Goal: Information Seeking & Learning: Find specific fact

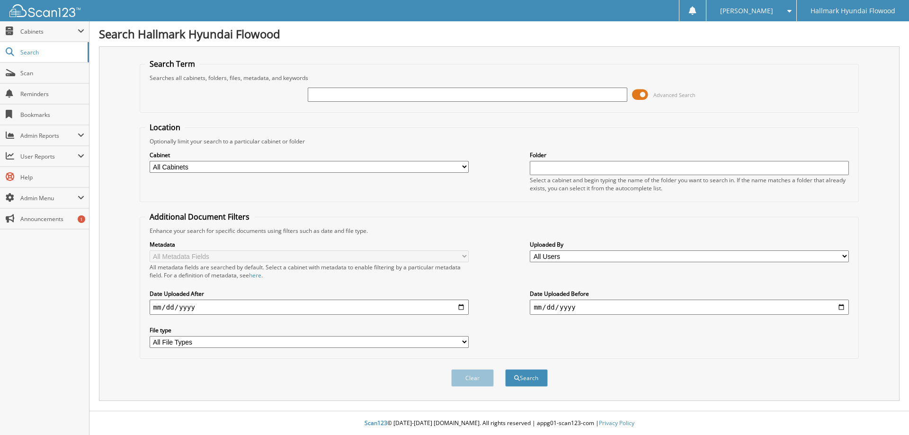
click at [348, 88] on input "text" at bounding box center [467, 95] width 319 height 14
paste input ") & OKAY 7 WILLR AT"
type input ") & OKAY 7 WILLR AT"
click at [522, 374] on button "Search" at bounding box center [526, 378] width 43 height 18
drag, startPoint x: 414, startPoint y: 97, endPoint x: 314, endPoint y: 88, distance: 100.3
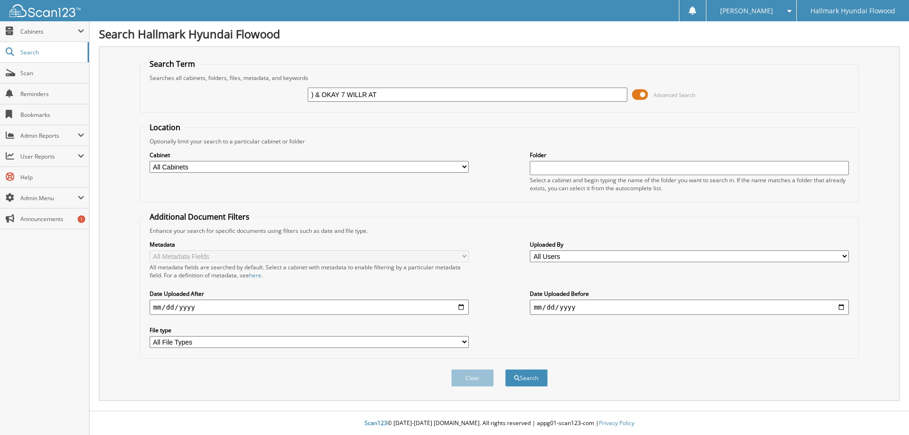
click at [314, 88] on input ") & OKAY 7 WILLR AT" at bounding box center [467, 95] width 319 height 14
click at [407, 93] on input ") & OKAY 7 WILLR AT" at bounding box center [467, 95] width 319 height 14
paste input "DONNA HADDON 594 COUNTY ROAD 3"
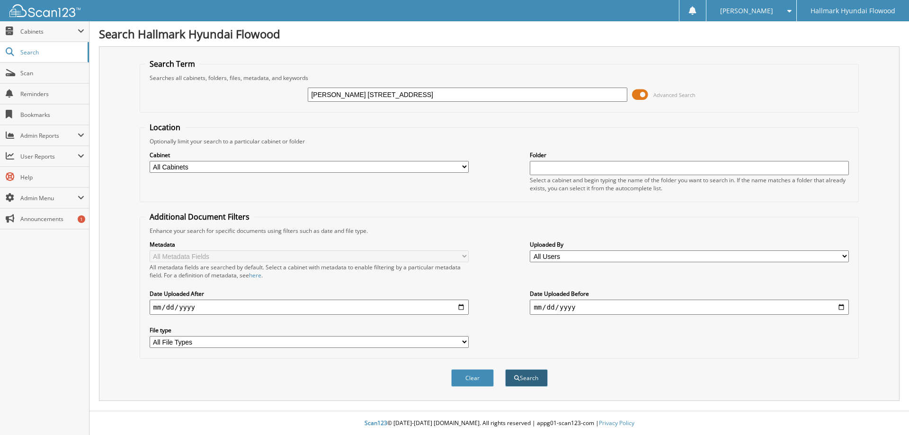
type input "DONNA HADDON 594 COUNTY ROAD 3"
click at [548, 381] on button "Search" at bounding box center [526, 378] width 43 height 18
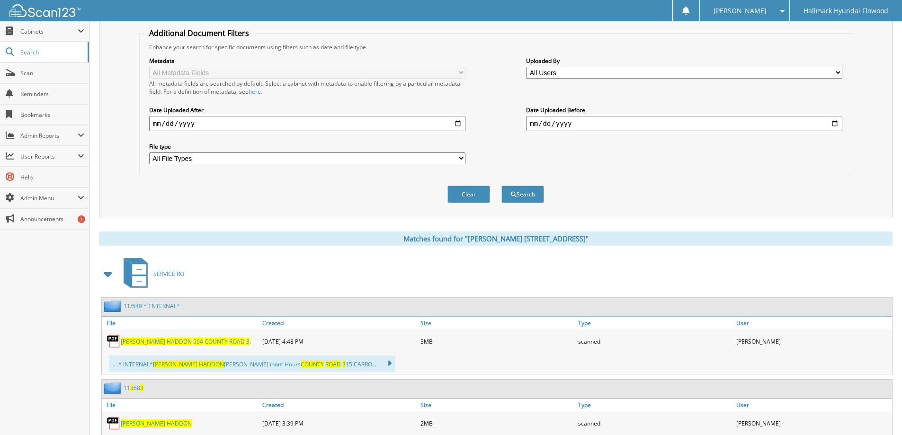
scroll to position [234, 0]
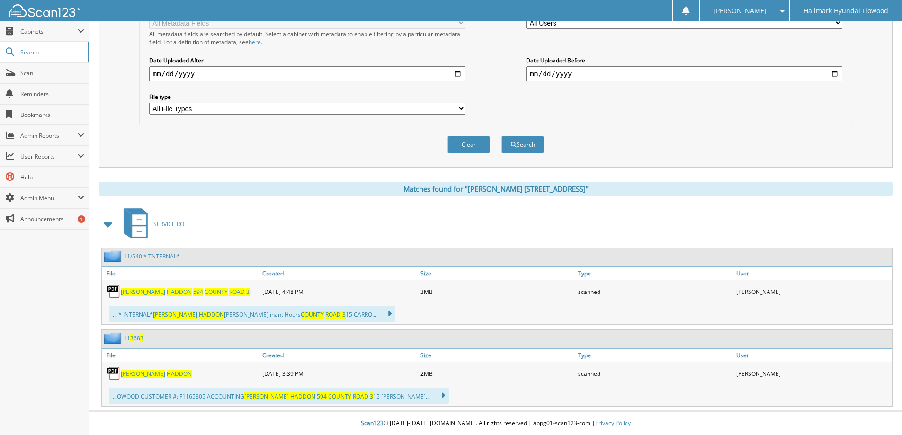
click at [167, 290] on span "HADDON" at bounding box center [179, 292] width 25 height 8
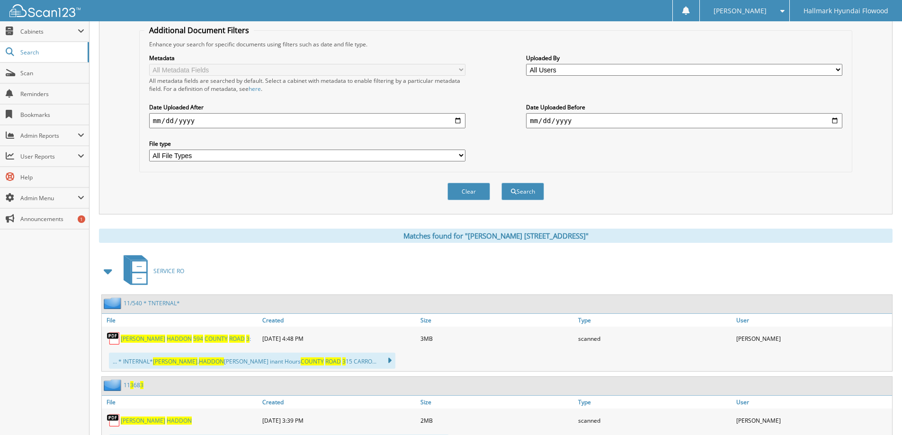
scroll to position [0, 0]
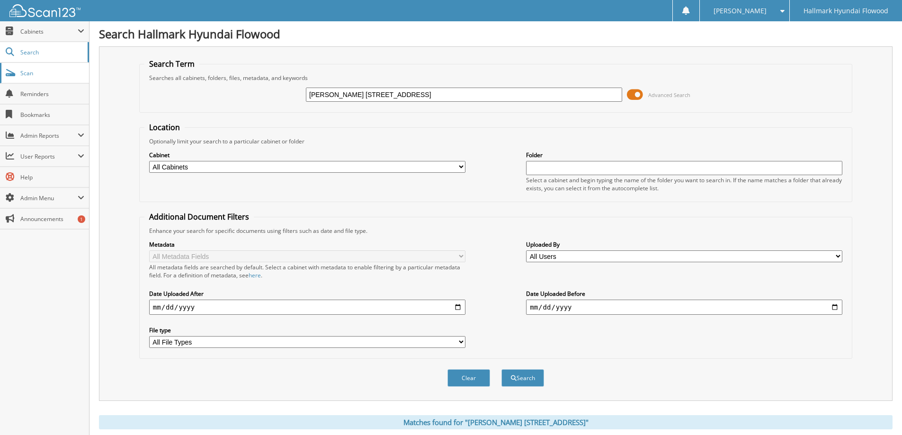
drag, startPoint x: 449, startPoint y: 91, endPoint x: 56, endPoint y: 72, distance: 392.7
click at [56, 72] on body "Allison H. Settings Logout Hallmark Hyundai Flowood Close Cabinets My Company S…" at bounding box center [451, 334] width 902 height 669
type input "RENEE PRUITT"
click at [502, 369] on button "Search" at bounding box center [523, 378] width 43 height 18
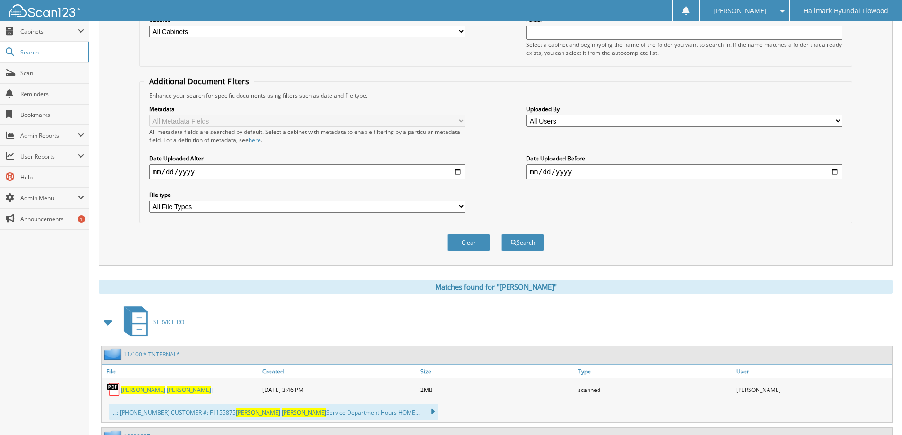
scroll to position [284, 0]
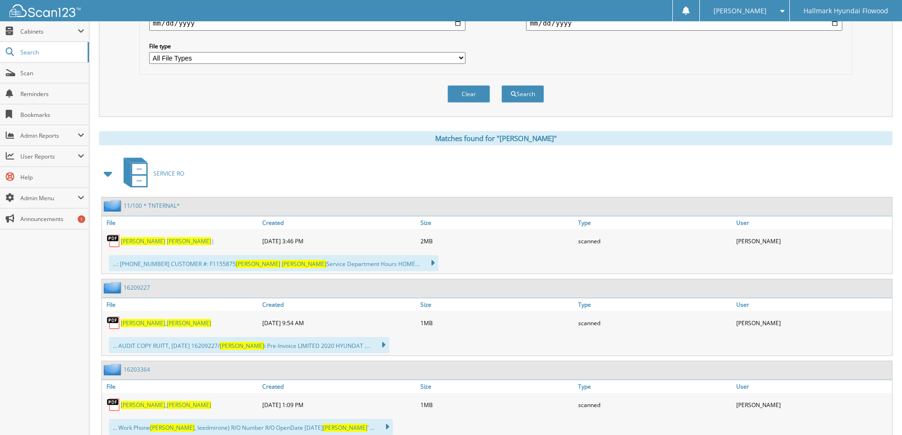
click at [167, 241] on span "[PERSON_NAME]" at bounding box center [189, 241] width 45 height 8
click at [259, 57] on select "All File Types PDF" at bounding box center [307, 58] width 316 height 12
click at [284, 107] on div "Clear Search" at bounding box center [495, 94] width 713 height 38
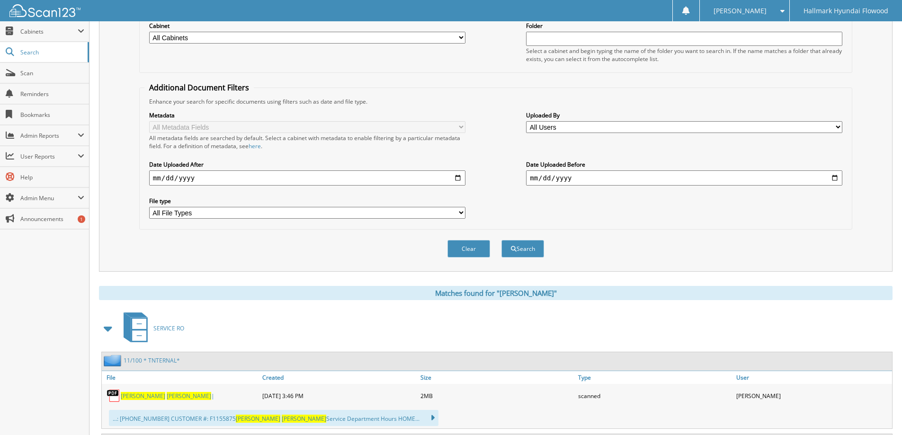
scroll to position [47, 0]
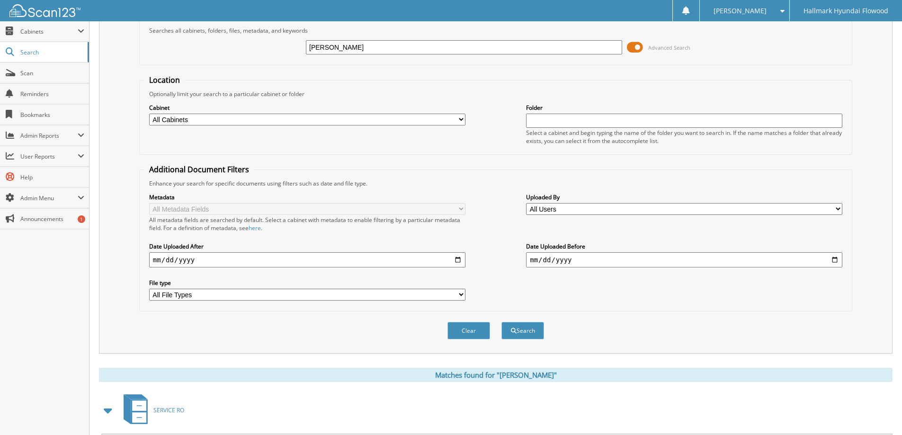
drag, startPoint x: 379, startPoint y: 49, endPoint x: 241, endPoint y: 41, distance: 138.6
click at [241, 41] on div "RENEE PRUITT Advanced Search" at bounding box center [495, 48] width 703 height 26
type input "ESE 5"
click at [502, 322] on button "Search" at bounding box center [523, 331] width 43 height 18
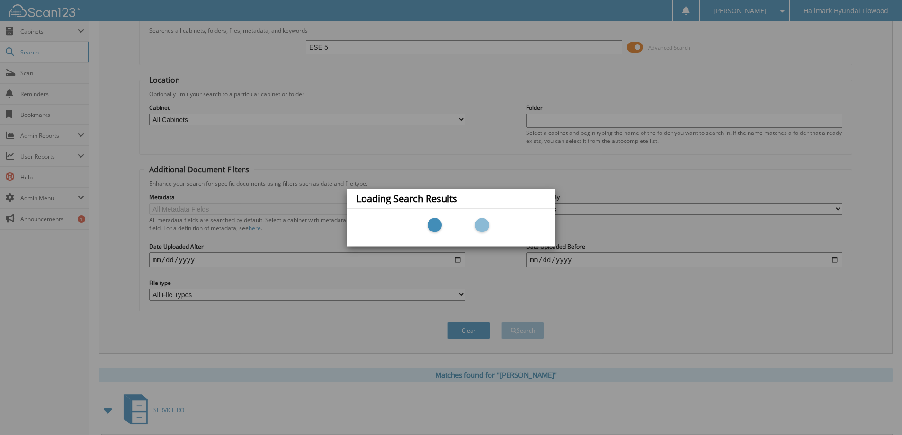
click at [335, 45] on div "Loading Search Results" at bounding box center [451, 217] width 902 height 435
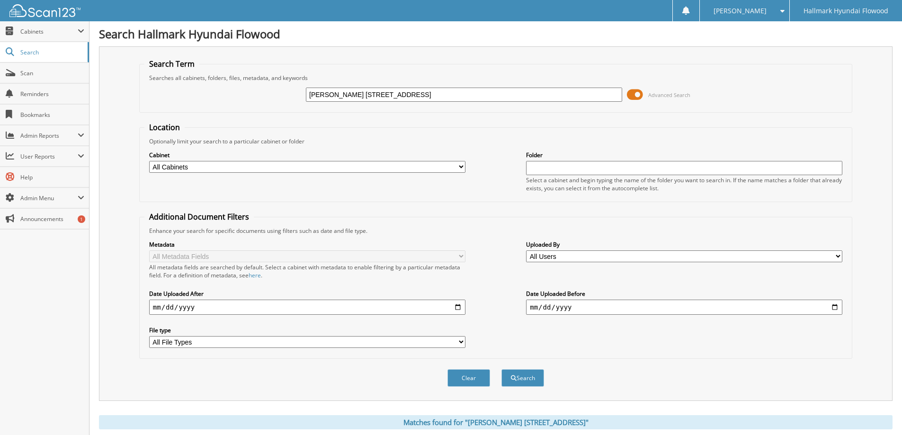
drag, startPoint x: 453, startPoint y: 94, endPoint x: 197, endPoint y: 103, distance: 256.4
click at [197, 103] on div "DONNA HADDON 594 COUNTY ROAD 3 Advanced Search" at bounding box center [495, 95] width 703 height 26
type input "[STREET_ADDRESS][PERSON_NAME]"
click at [502, 369] on button "Search" at bounding box center [523, 378] width 43 height 18
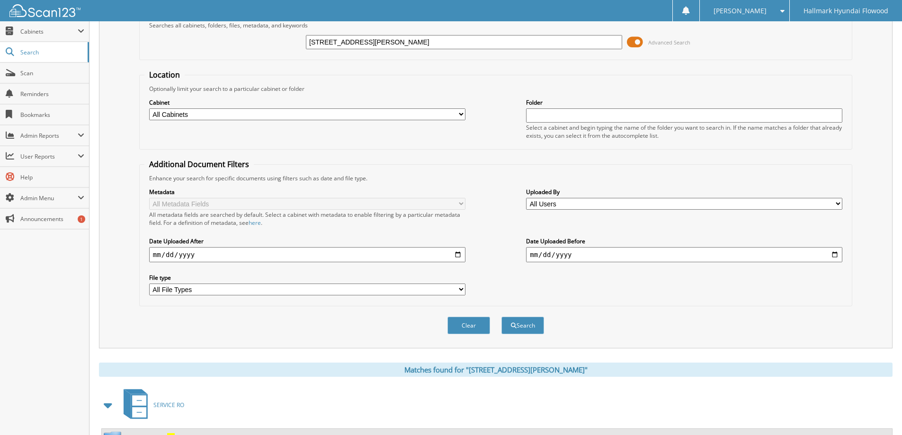
scroll to position [152, 0]
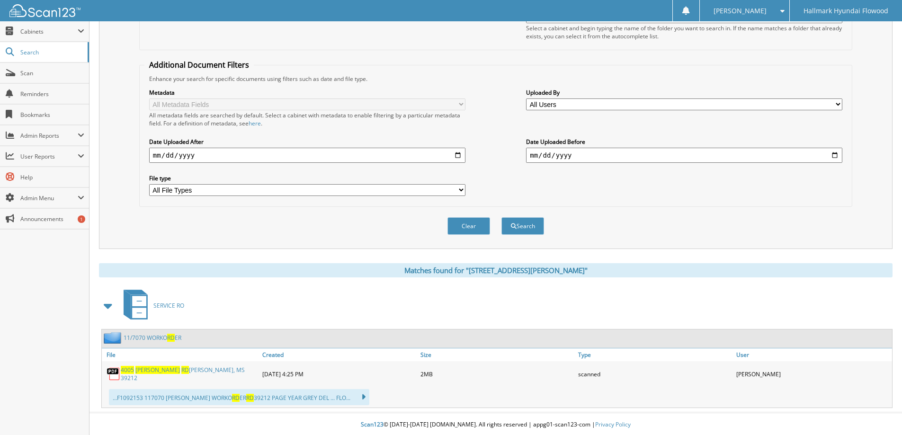
click at [181, 373] on span "RD" at bounding box center [185, 370] width 8 height 8
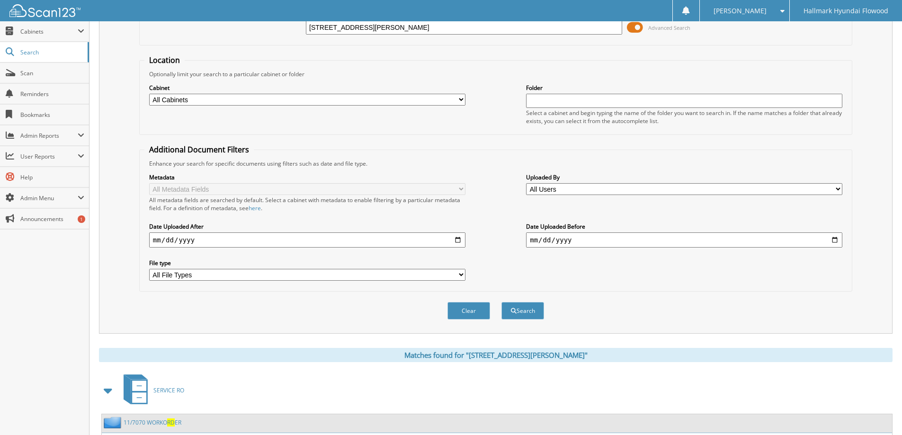
scroll to position [0, 0]
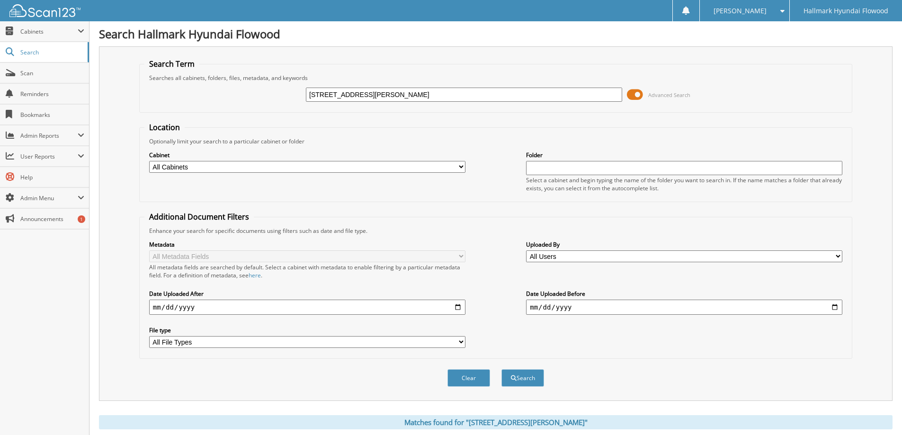
drag, startPoint x: 363, startPoint y: 99, endPoint x: 194, endPoint y: 92, distance: 169.2
click at [195, 92] on div "[STREET_ADDRESS][PERSON_NAME] Advanced Search" at bounding box center [495, 95] width 703 height 26
type input "AVIS"
click at [502, 369] on button "Search" at bounding box center [523, 378] width 43 height 18
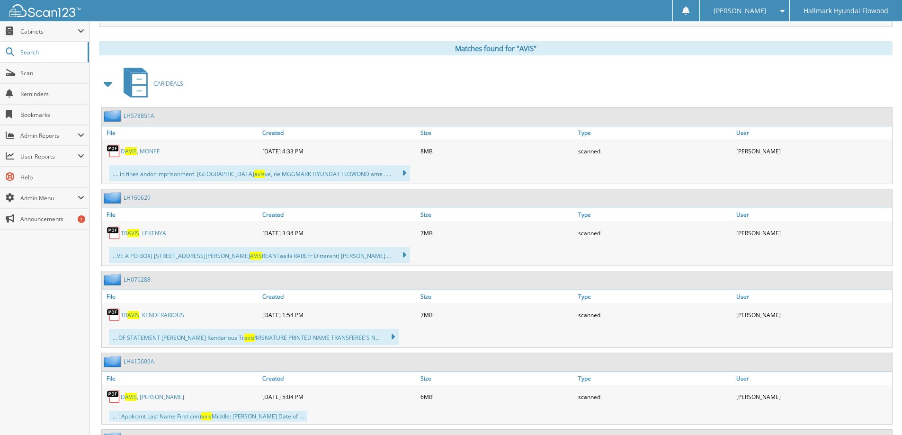
scroll to position [284, 0]
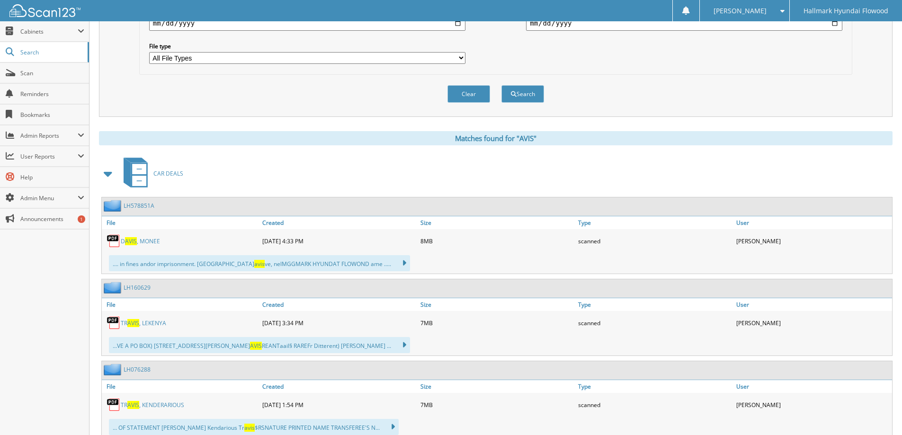
click at [110, 172] on span at bounding box center [108, 173] width 13 height 17
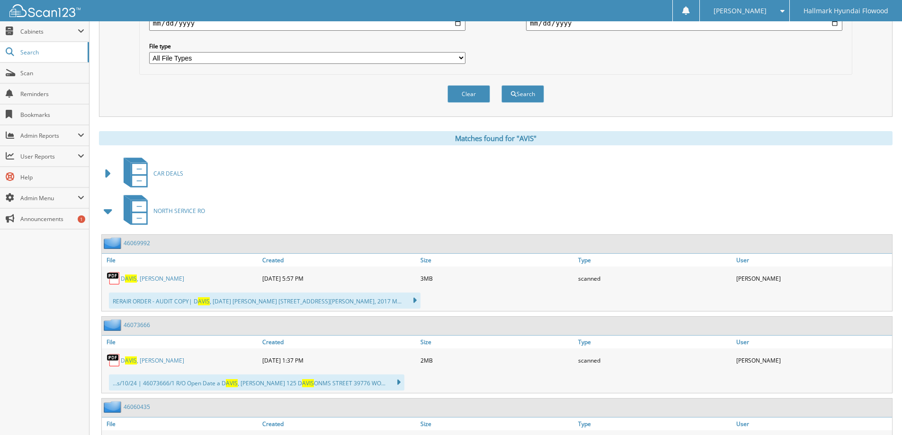
click at [107, 215] on span at bounding box center [108, 211] width 13 height 17
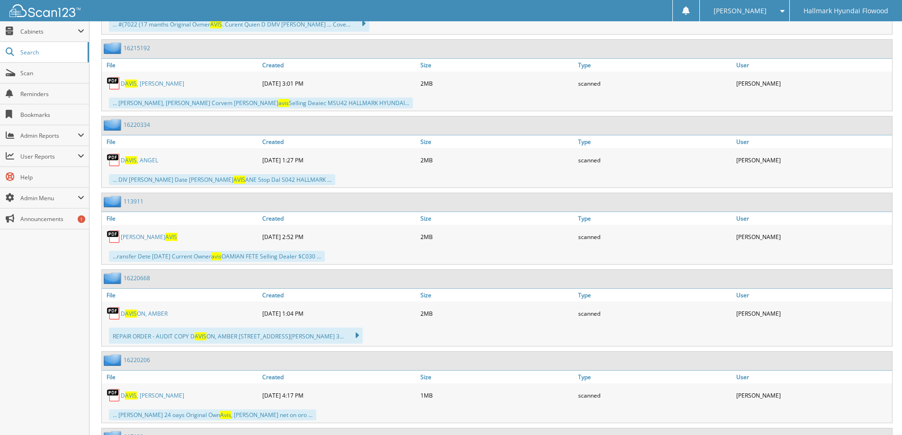
scroll to position [0, 0]
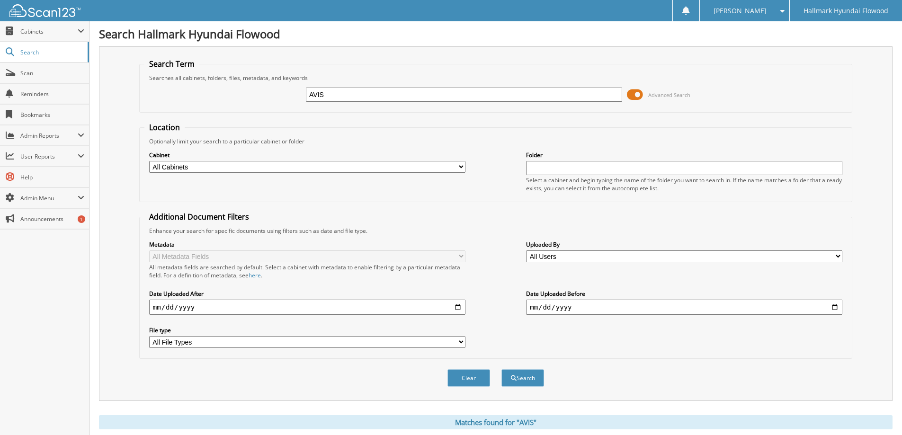
click at [451, 96] on input "AVIS" at bounding box center [464, 95] width 316 height 14
type input "AVIS CAR RE"
click at [528, 375] on button "Search" at bounding box center [523, 378] width 43 height 18
